Goal: Task Accomplishment & Management: Use online tool/utility

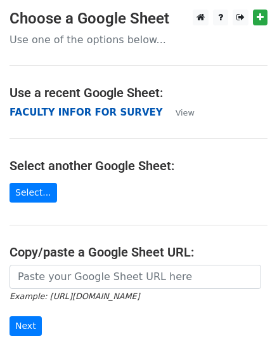
click at [81, 115] on strong "FACULTY INFOR FOR SURVEY" at bounding box center [87, 112] width 154 height 11
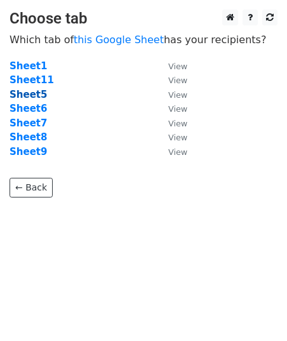
click at [28, 99] on strong "Sheet5" at bounding box center [28, 94] width 37 height 11
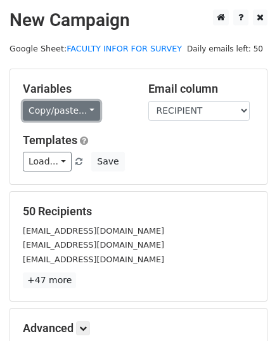
click at [84, 107] on link "Copy/paste..." at bounding box center [61, 111] width 77 height 20
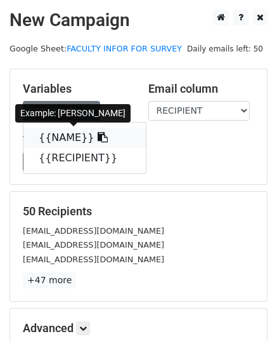
click at [71, 137] on link "{{NAME}}" at bounding box center [84, 138] width 123 height 20
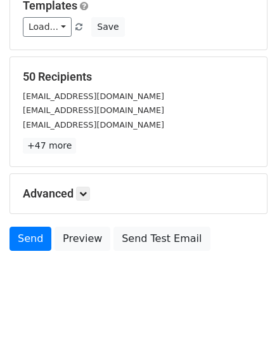
scroll to position [141, 0]
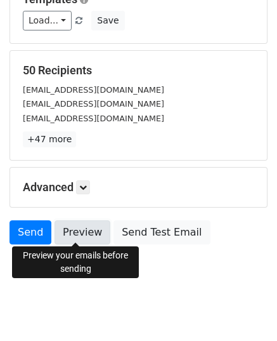
click at [69, 239] on link "Preview" at bounding box center [83, 232] width 56 height 24
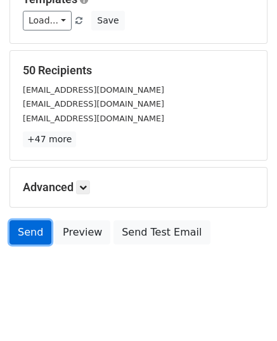
click at [35, 230] on link "Send" at bounding box center [31, 232] width 42 height 24
